Goal: Information Seeking & Learning: Learn about a topic

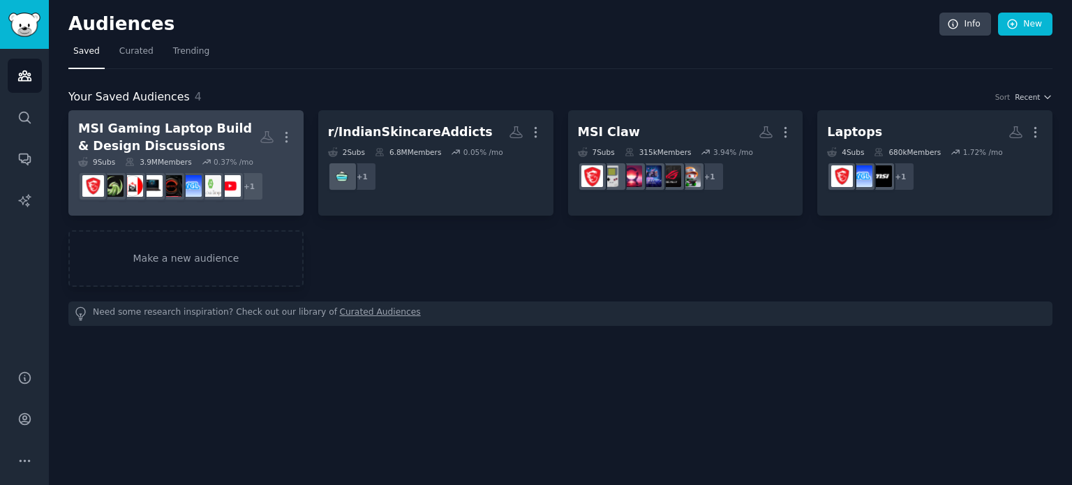
click at [171, 164] on div "3.9M Members" at bounding box center [158, 162] width 66 height 10
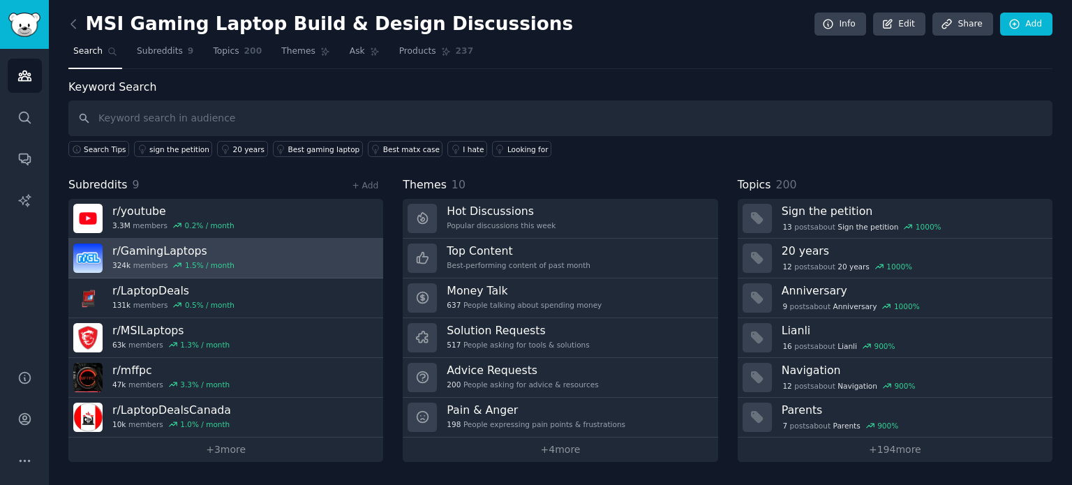
click at [226, 269] on link "r/ GamingLaptops 324k members 1.5 % / month" at bounding box center [225, 259] width 315 height 40
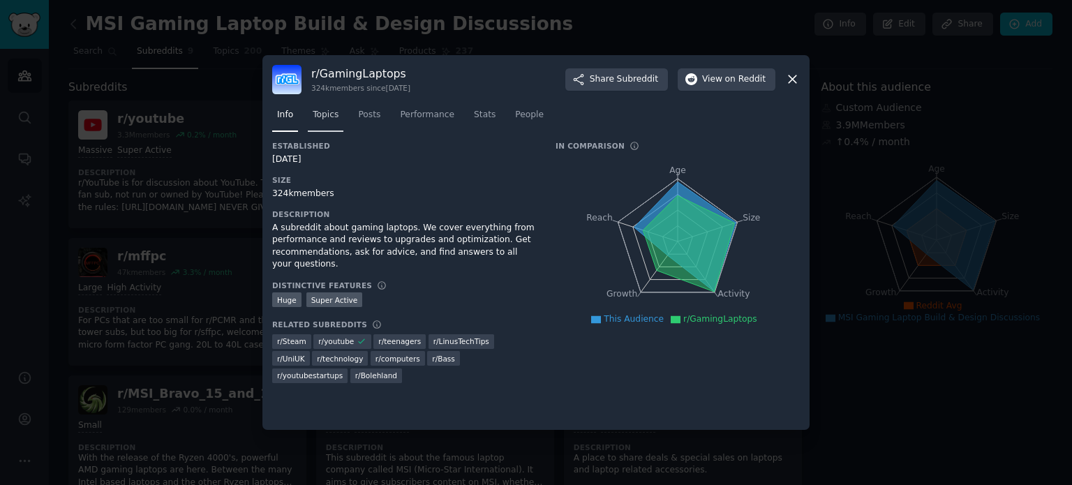
click at [328, 108] on link "Topics" at bounding box center [326, 118] width 36 height 29
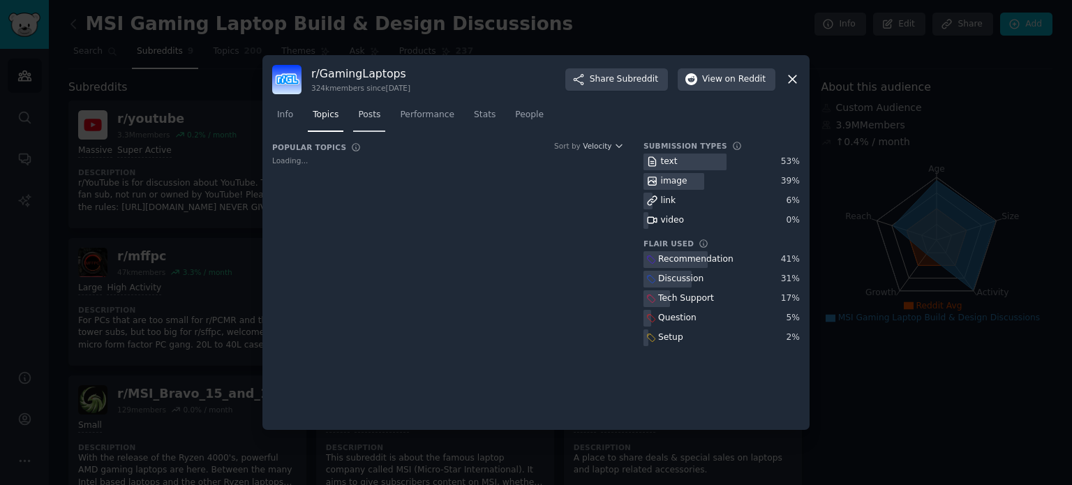
click at [369, 117] on span "Posts" at bounding box center [369, 115] width 22 height 13
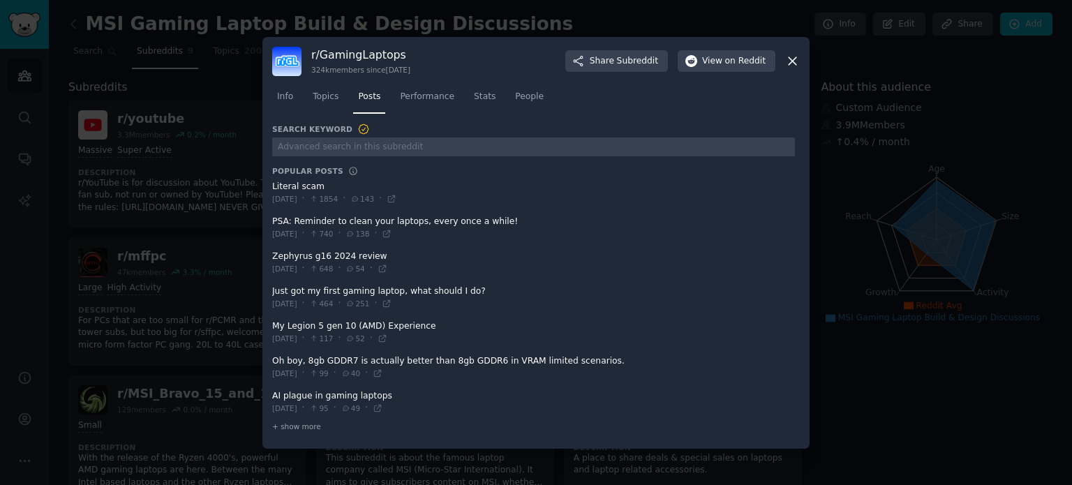
click at [357, 134] on icon at bounding box center [363, 129] width 13 height 13
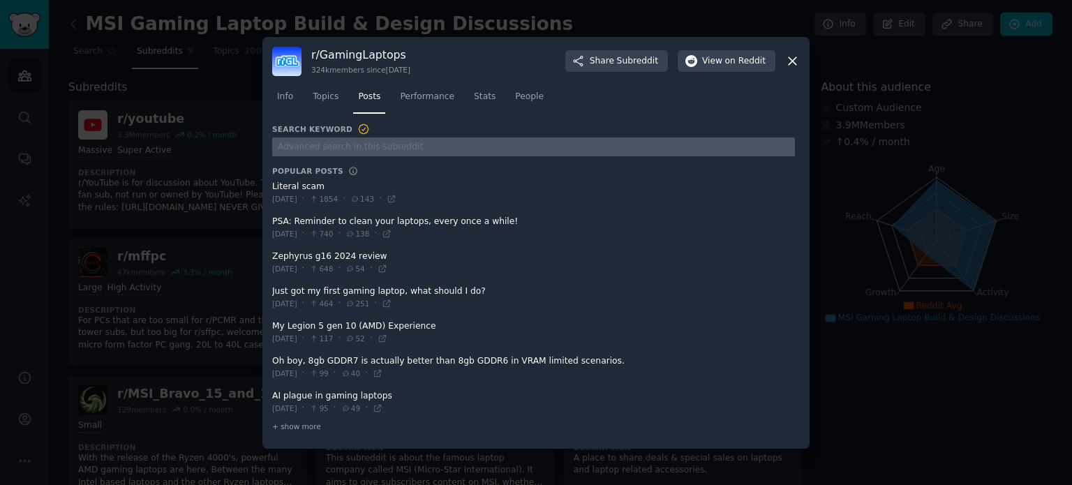
click at [345, 146] on input "text" at bounding box center [533, 147] width 523 height 19
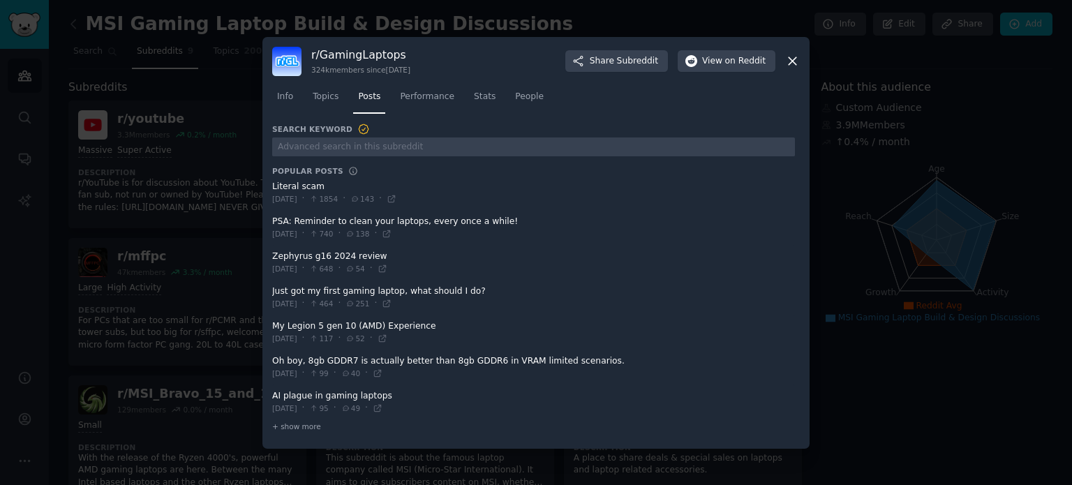
click at [305, 181] on span at bounding box center [533, 193] width 523 height 34
click at [397, 198] on icon at bounding box center [392, 199] width 10 height 10
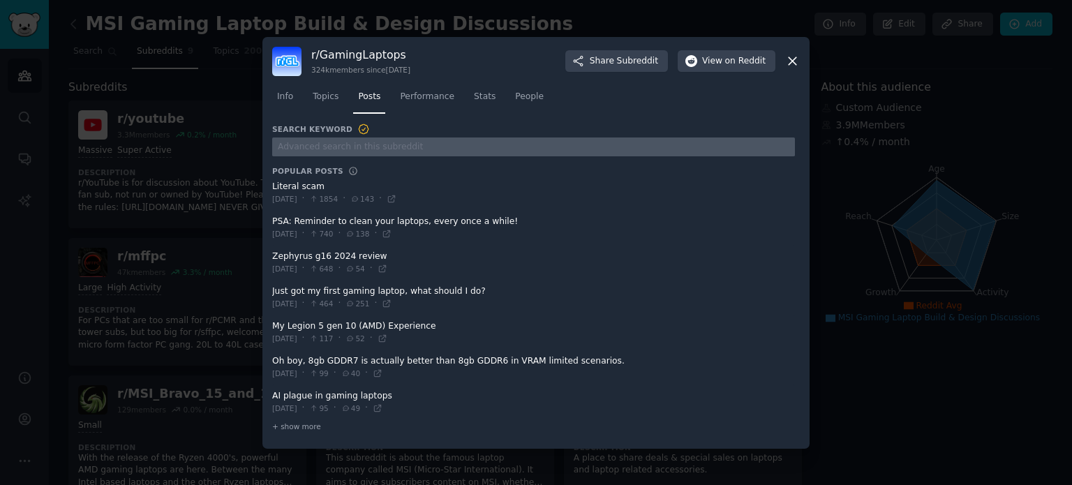
click at [415, 139] on input "text" at bounding box center [533, 147] width 523 height 19
type input "b"
type input "msi bot"
